Goal: Task Accomplishment & Management: Use online tool/utility

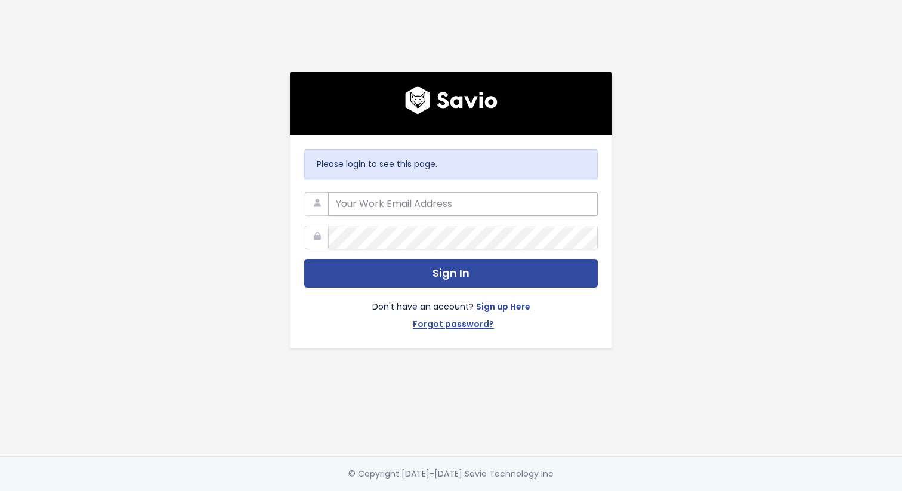
click at [412, 204] on input "email" at bounding box center [463, 204] width 270 height 24
click at [587, 199] on span at bounding box center [592, 204] width 10 height 10
paste input "product@mongooseresearch.com"
type input "product@mongooseresearch.com"
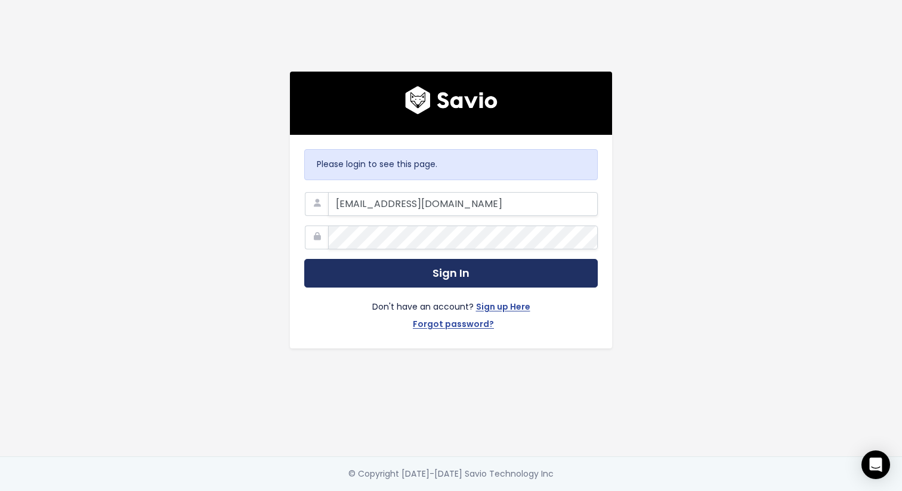
click at [496, 259] on button "Sign In" at bounding box center [451, 273] width 294 height 29
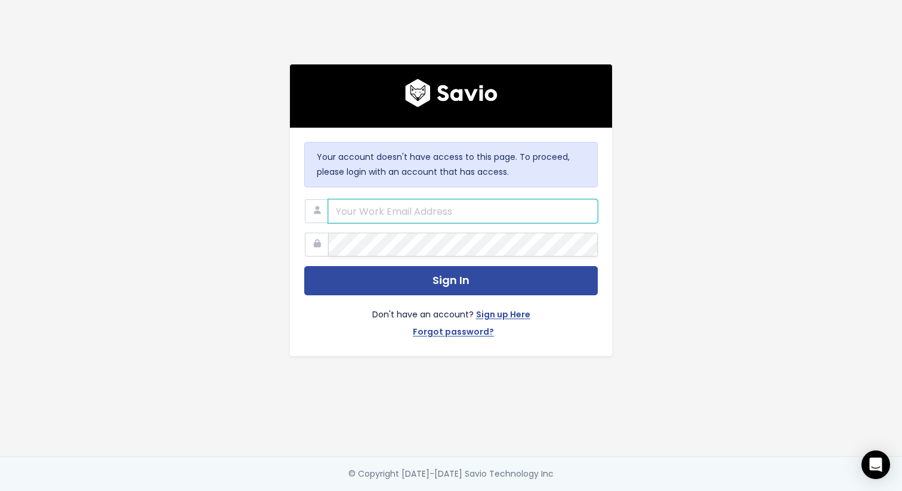
click at [374, 206] on input "email" at bounding box center [463, 211] width 270 height 24
paste input "product@mongooseresearch.com"
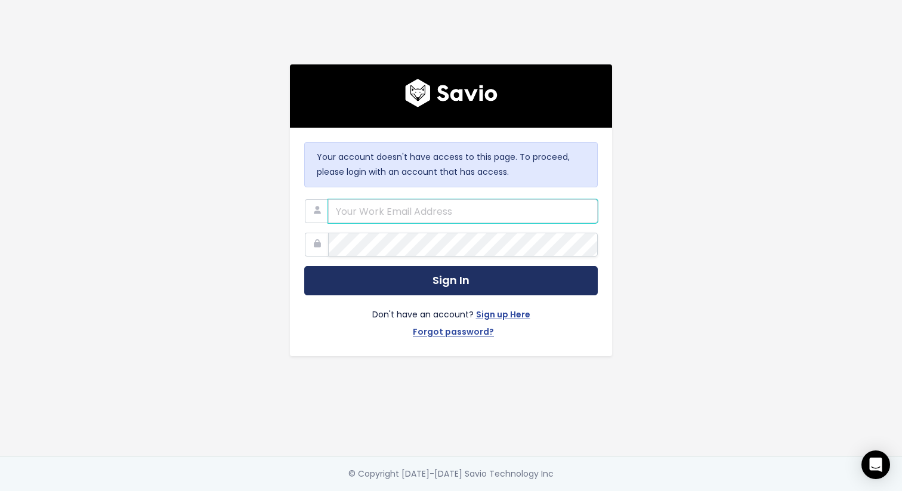
type input "product@mongooseresearch.com"
click at [385, 279] on button "Sign In" at bounding box center [451, 280] width 294 height 29
